Goal: Task Accomplishment & Management: Manage account settings

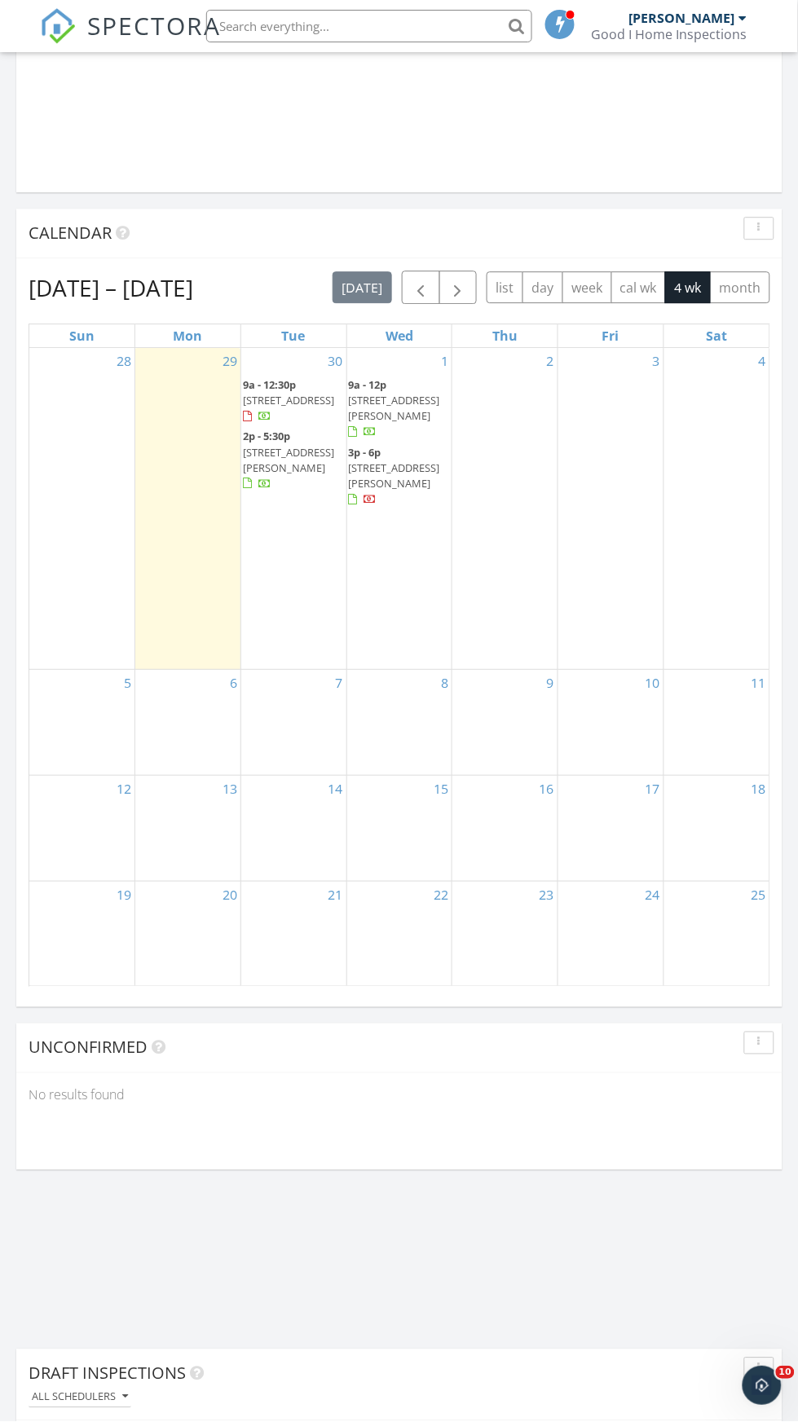
scroll to position [1708, 0]
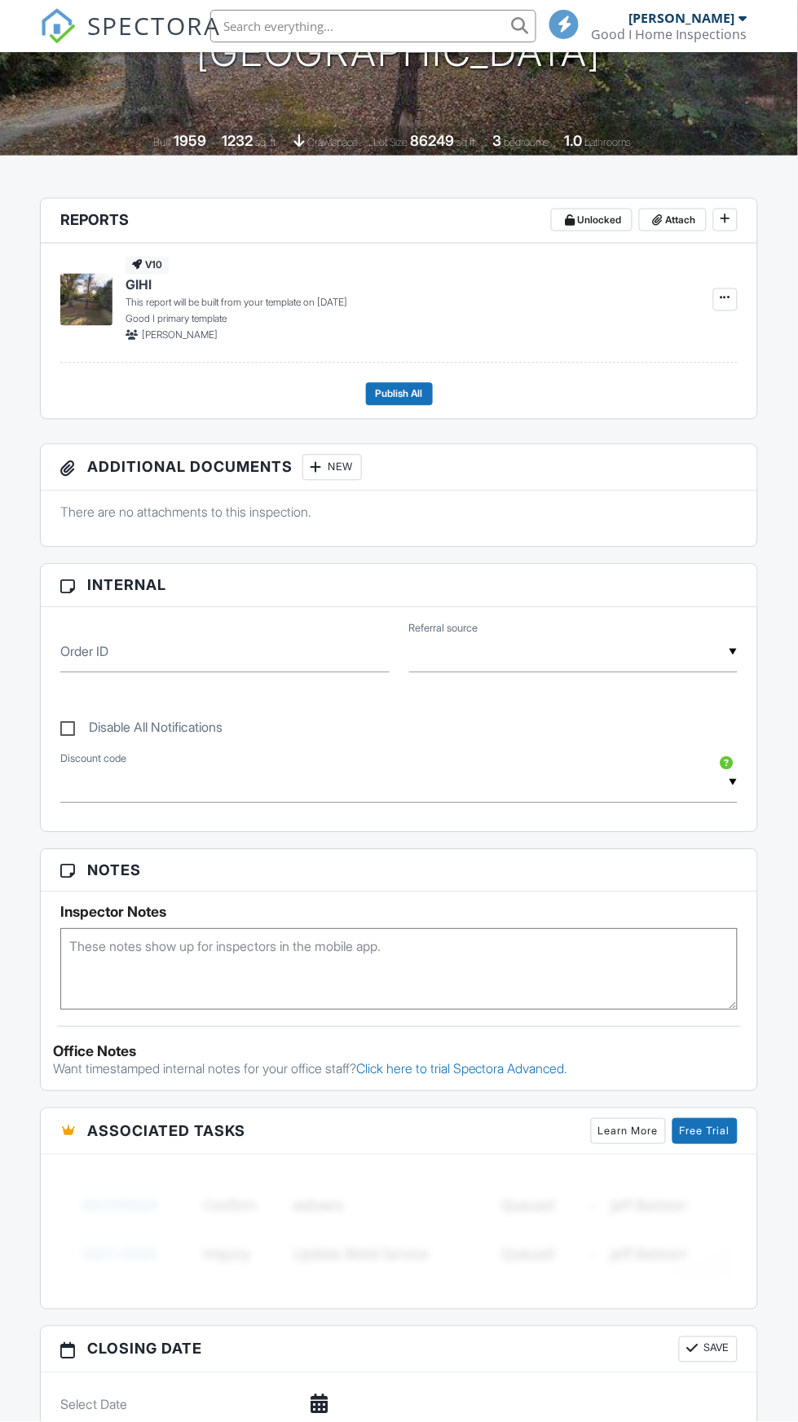
click at [157, 954] on textarea at bounding box center [398, 970] width 677 height 82
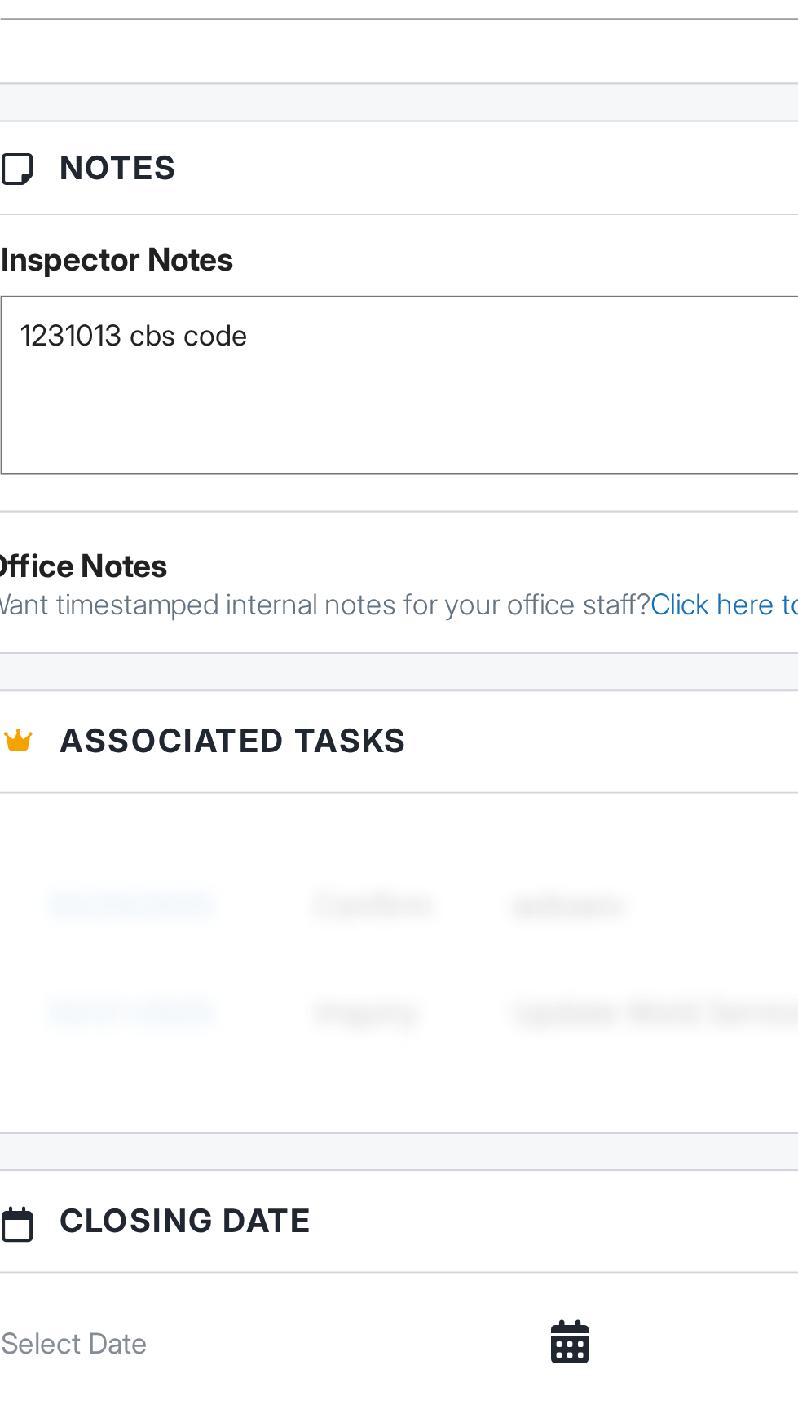
scroll to position [297, 0]
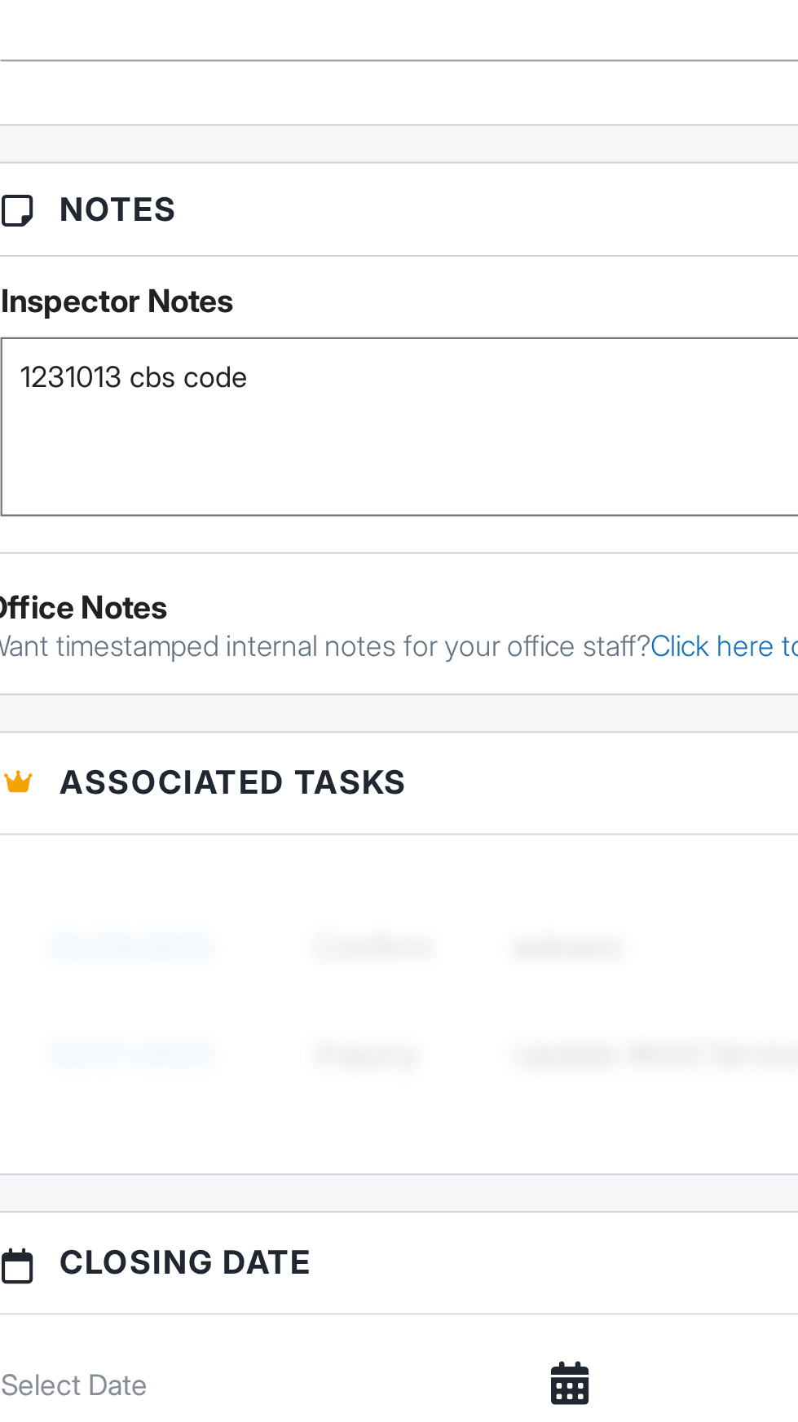
type textarea "1231013 cbs code"
click at [161, 826] on div "Order ID ▼ Real Estate Agent Internet Search Relocation Company Past Customer O…" at bounding box center [399, 720] width 716 height 224
